Goal: Check status: Check status

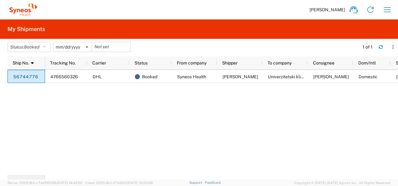
click at [152, 146] on div "4766560326 DHL Booked Syneos Health Lidija Brankovic Univerzitetski klinički ce…" at bounding box center [221, 122] width 353 height 105
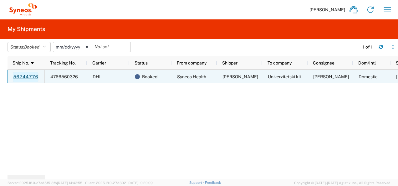
click at [32, 77] on link "56744776" at bounding box center [26, 77] width 26 height 10
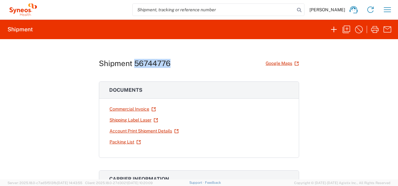
drag, startPoint x: 133, startPoint y: 64, endPoint x: 167, endPoint y: 65, distance: 34.4
click at [167, 65] on h1 "Shipment 56744776" at bounding box center [135, 63] width 72 height 9
copy h1 "56744776"
click at [392, 11] on button "button" at bounding box center [387, 9] width 13 height 13
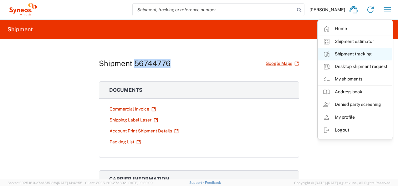
click at [352, 57] on link "Shipment tracking" at bounding box center [355, 54] width 74 height 13
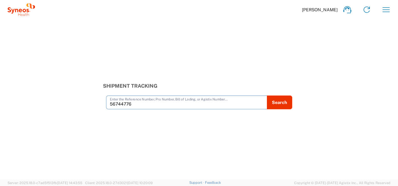
type input "56744776"
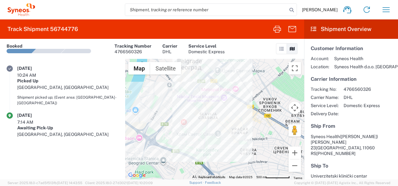
drag, startPoint x: 264, startPoint y: 121, endPoint x: 245, endPoint y: 104, distance: 25.7
click at [245, 105] on div at bounding box center [214, 119] width 179 height 120
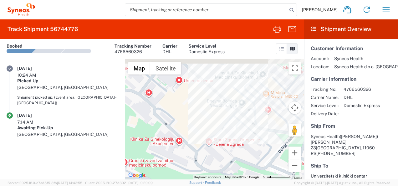
drag, startPoint x: 207, startPoint y: 117, endPoint x: 211, endPoint y: 127, distance: 10.9
click at [211, 127] on div at bounding box center [214, 119] width 179 height 120
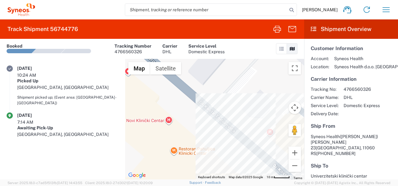
drag, startPoint x: 231, startPoint y: 84, endPoint x: 231, endPoint y: 179, distance: 95.3
click at [231, 179] on agx-forms-host "[PERSON_NAME] Home Shipment estimator Shipment tracking Desktop shipment reques…" at bounding box center [199, 93] width 398 height 186
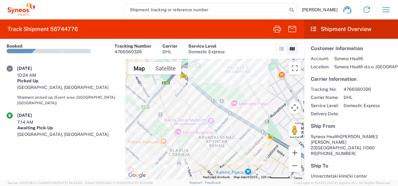
drag, startPoint x: 244, startPoint y: 143, endPoint x: 102, endPoint y: 189, distance: 148.9
click at [102, 185] on html "[PERSON_NAME] Home Shipment estimator Shipment tracking Desktop shipment reques…" at bounding box center [199, 93] width 398 height 186
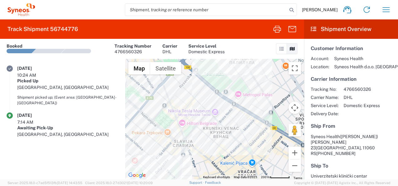
drag, startPoint x: 221, startPoint y: 134, endPoint x: 277, endPoint y: 108, distance: 61.5
click at [276, 109] on div at bounding box center [214, 119] width 179 height 120
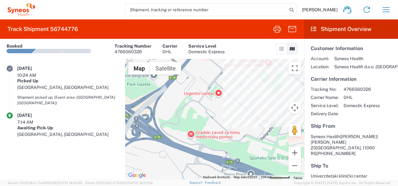
drag, startPoint x: 258, startPoint y: 141, endPoint x: 171, endPoint y: 152, distance: 88.2
click at [171, 152] on div at bounding box center [214, 119] width 179 height 120
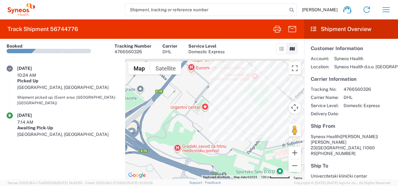
drag, startPoint x: 235, startPoint y: 117, endPoint x: 218, endPoint y: 134, distance: 24.1
click at [218, 134] on div at bounding box center [214, 119] width 179 height 120
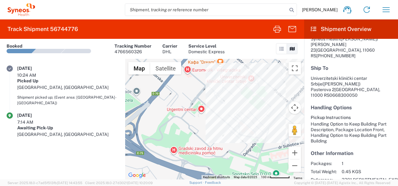
scroll to position [68, 0]
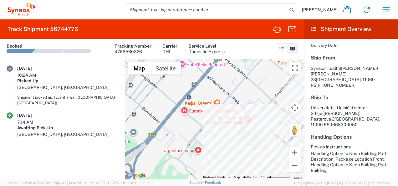
drag, startPoint x: 216, startPoint y: 123, endPoint x: 212, endPoint y: 166, distance: 43.3
click at [212, 166] on div at bounding box center [214, 119] width 179 height 120
